Goal: Information Seeking & Learning: Learn about a topic

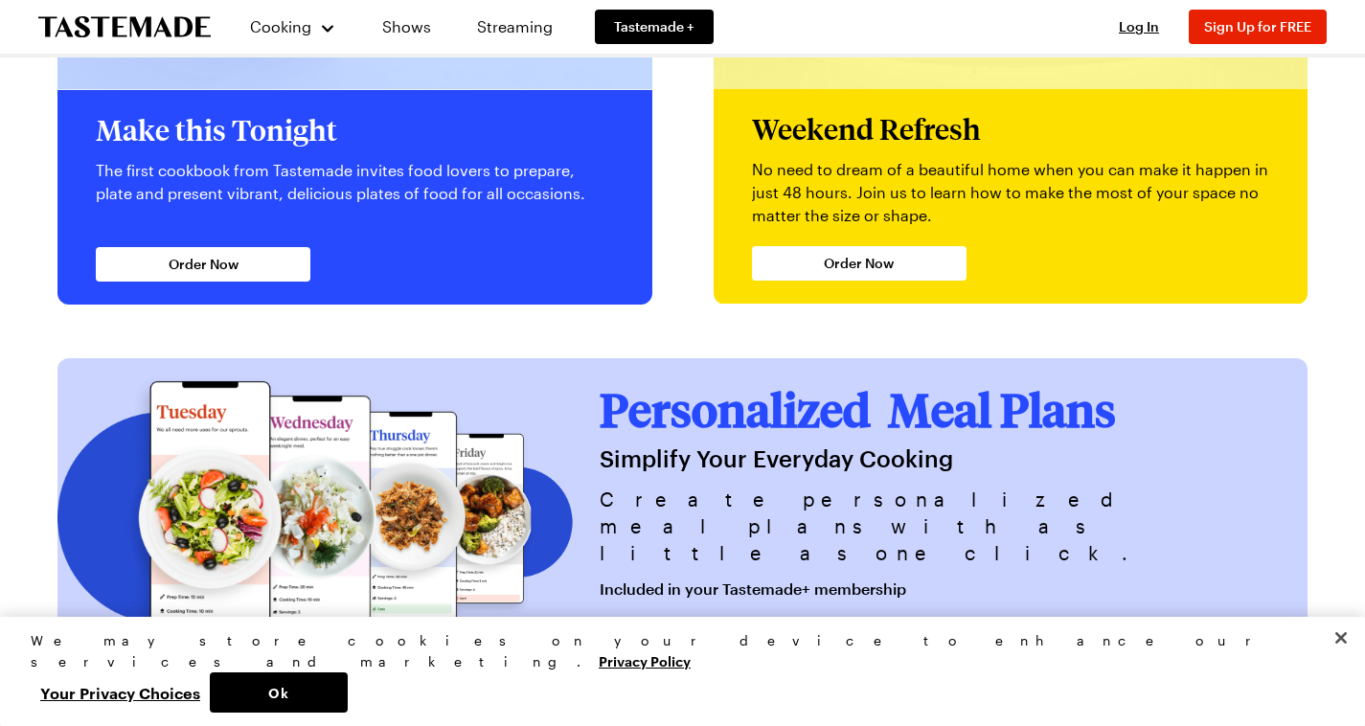
scroll to position [4406, 0]
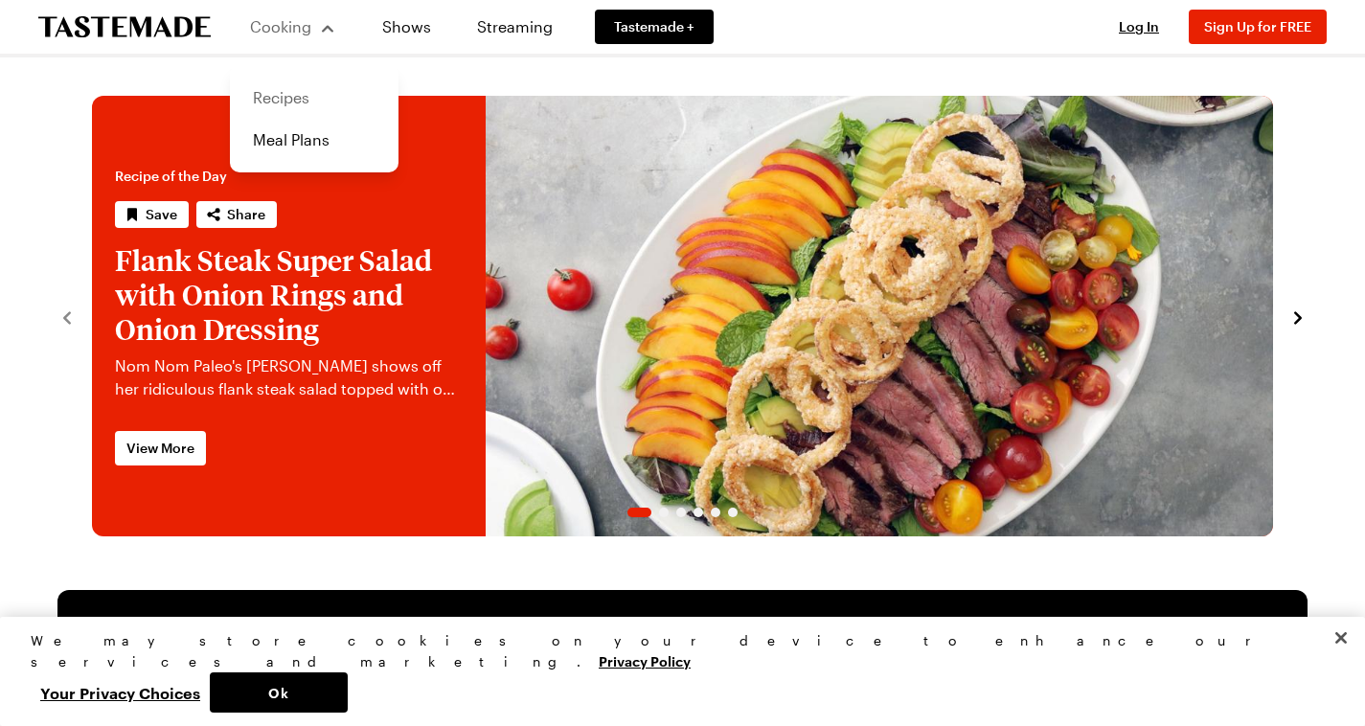
click at [285, 96] on link "Recipes" at bounding box center [314, 98] width 146 height 42
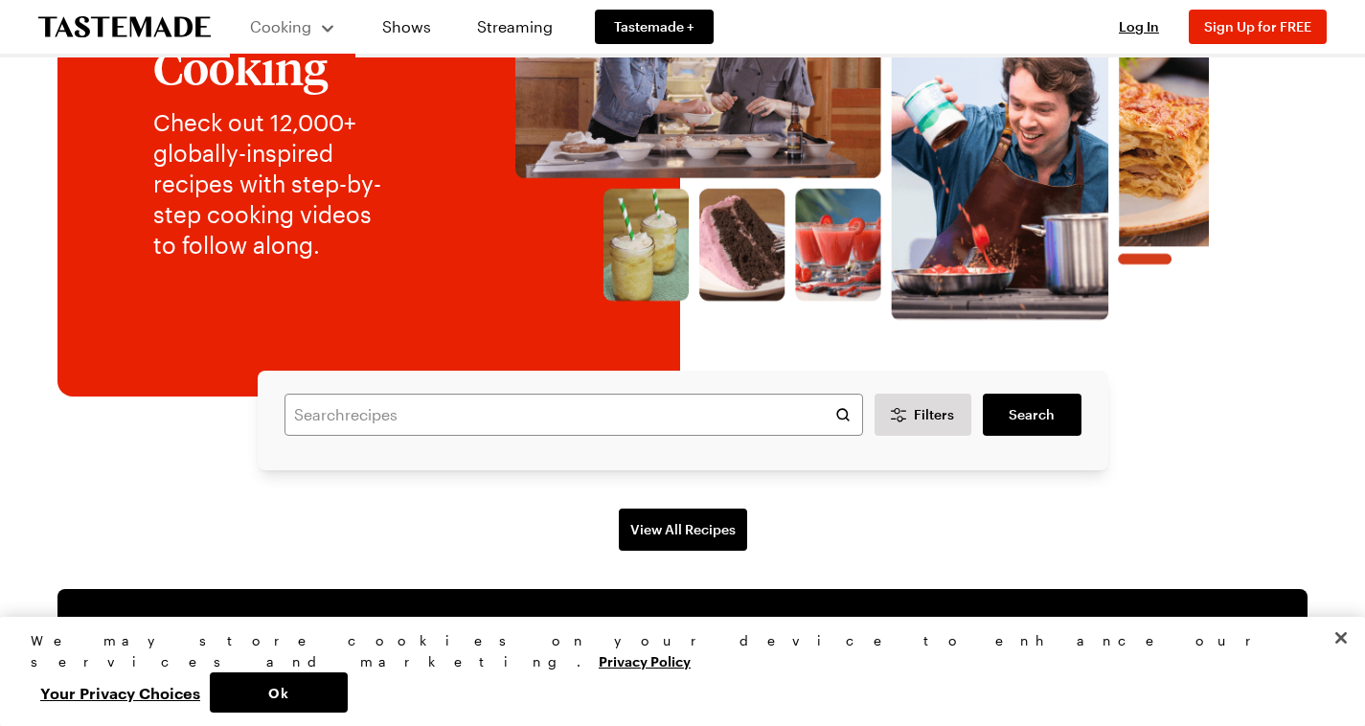
scroll to position [287, 0]
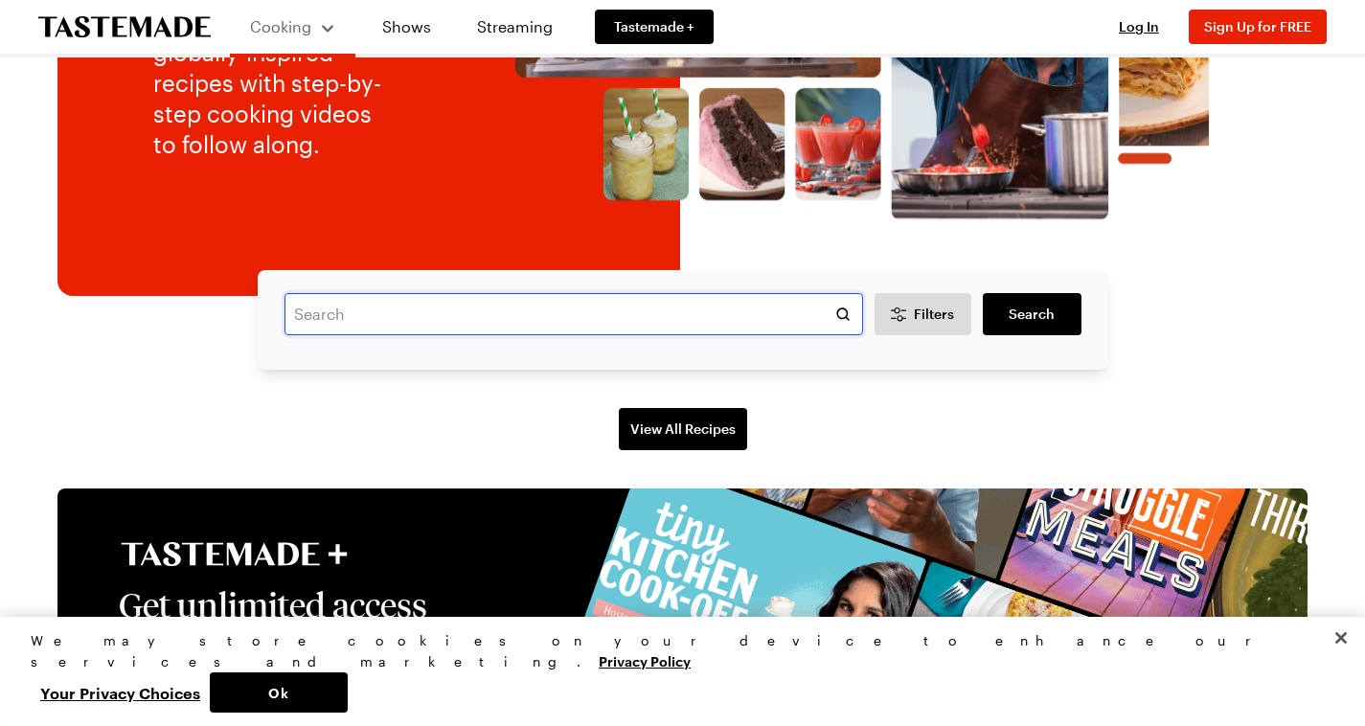
click at [501, 335] on input "text" at bounding box center [573, 314] width 579 height 42
type input "belgian cake"
